Goal: Information Seeking & Learning: Learn about a topic

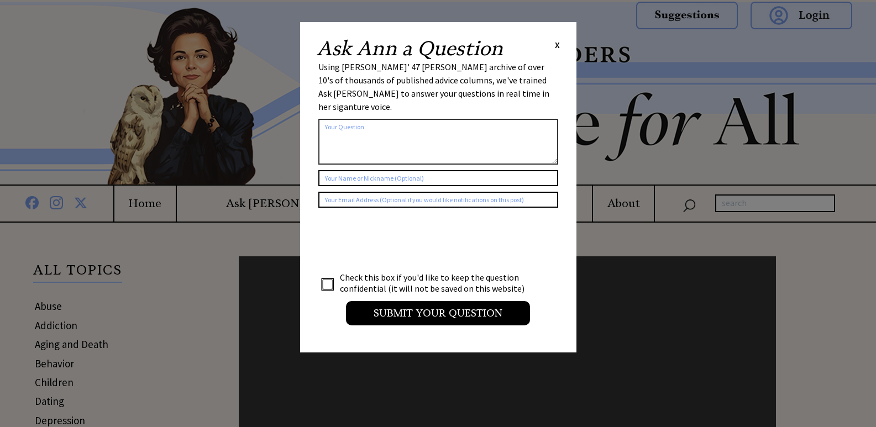
click at [558, 41] on span "X" at bounding box center [557, 44] width 5 height 11
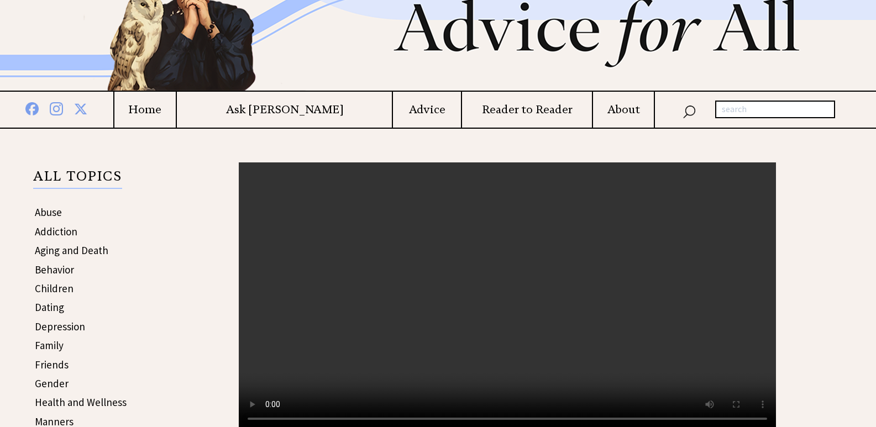
scroll to position [111, 0]
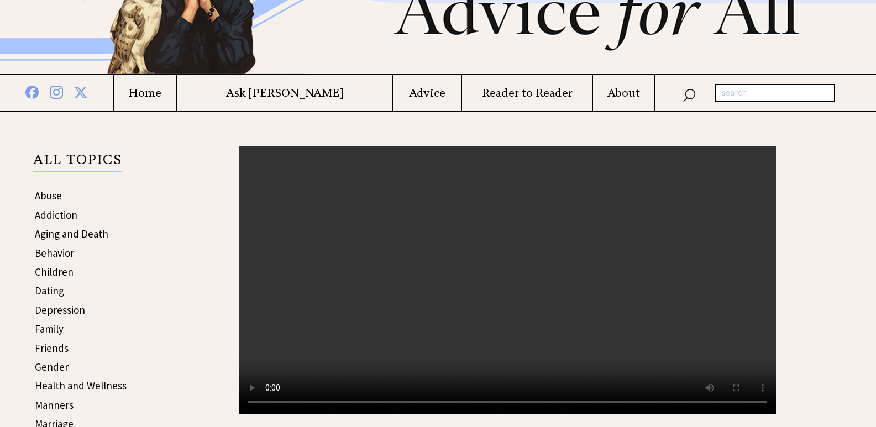
click at [45, 255] on link "Behavior" at bounding box center [54, 253] width 39 height 13
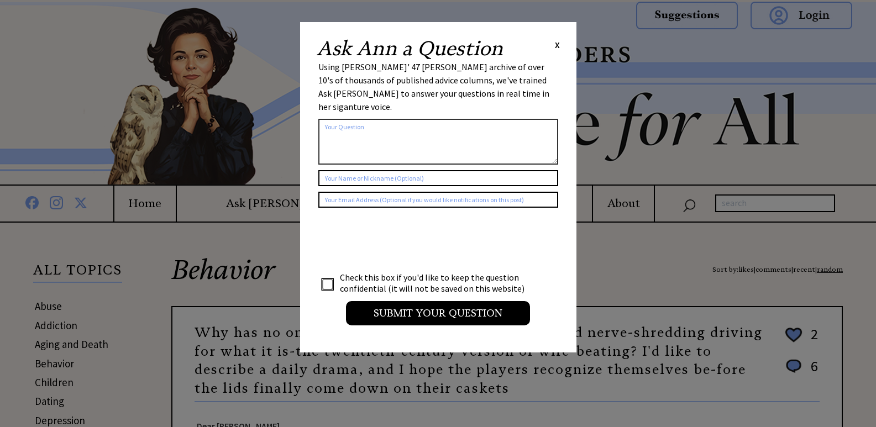
click at [555, 45] on span "X" at bounding box center [557, 44] width 5 height 11
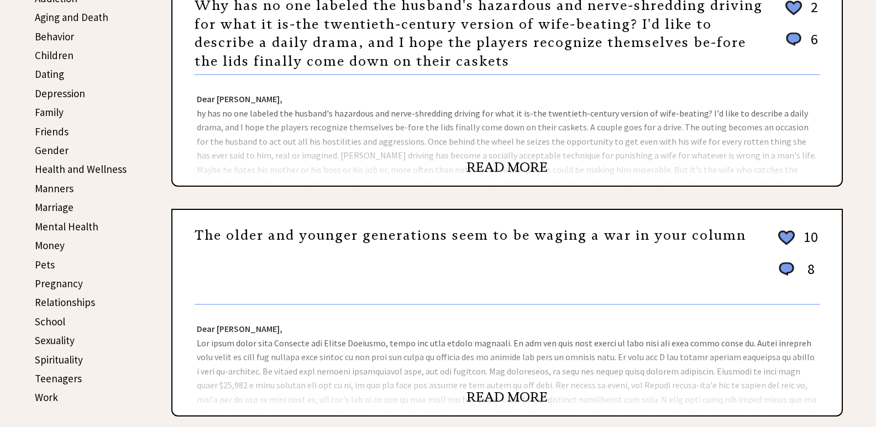
scroll to position [332, 0]
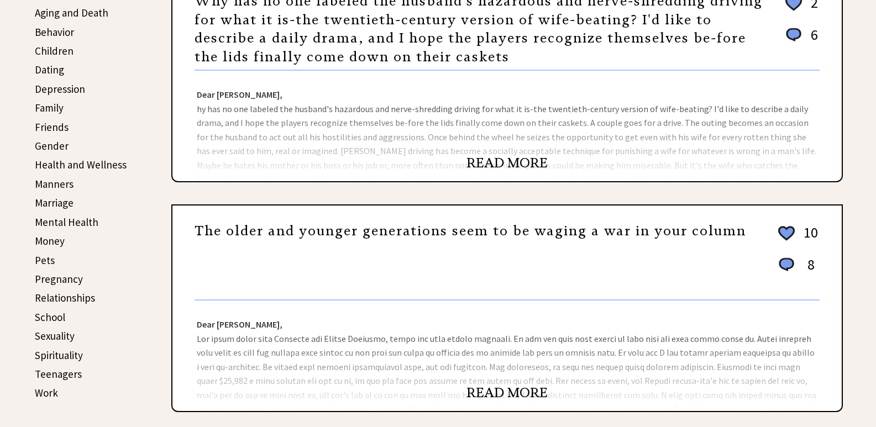
drag, startPoint x: 519, startPoint y: 389, endPoint x: 445, endPoint y: 301, distance: 114.9
click at [518, 389] on link "READ MORE" at bounding box center [506, 393] width 81 height 17
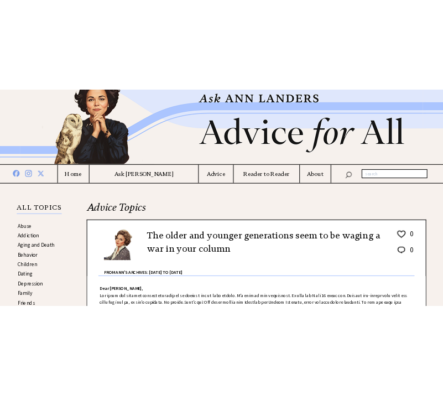
scroll to position [55, 0]
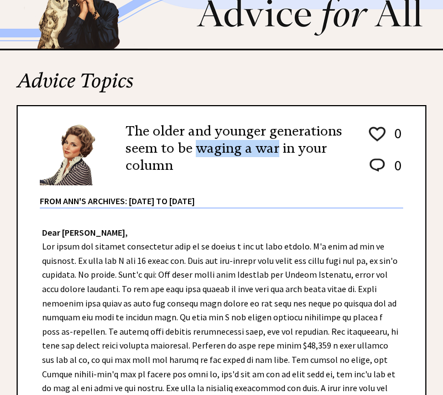
drag, startPoint x: 195, startPoint y: 151, endPoint x: 277, endPoint y: 151, distance: 82.9
click at [277, 151] on h2 "The older and younger generations seem to be waging a war in your column" at bounding box center [237, 149] width 225 height 52
copy h2 "waging a war"
